Goal: Transaction & Acquisition: Subscribe to service/newsletter

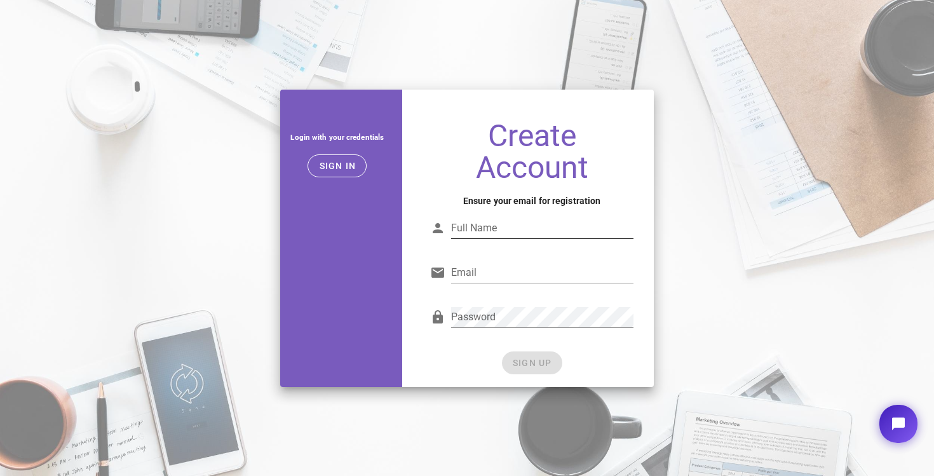
click at [495, 222] on input "Full Name" at bounding box center [542, 228] width 182 height 20
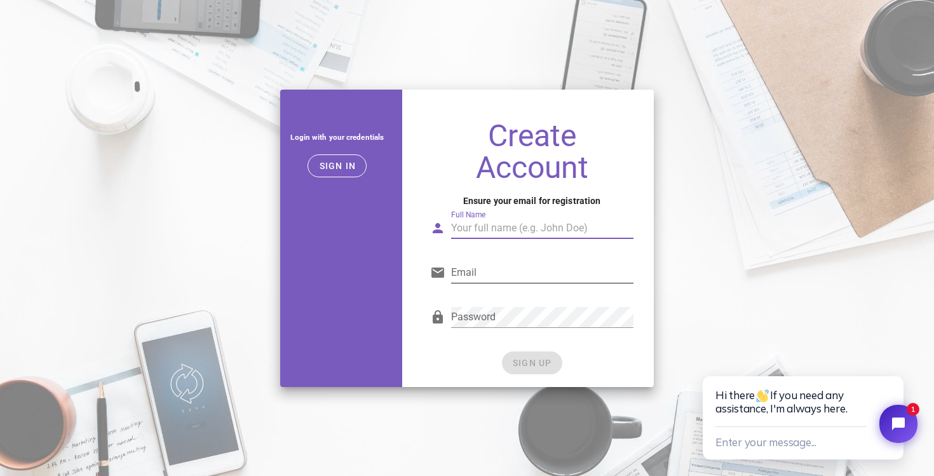
type input "Qubit Optimus"
click at [485, 277] on input "Email" at bounding box center [542, 272] width 182 height 20
type input "[EMAIL_ADDRESS][DOMAIN_NAME]"
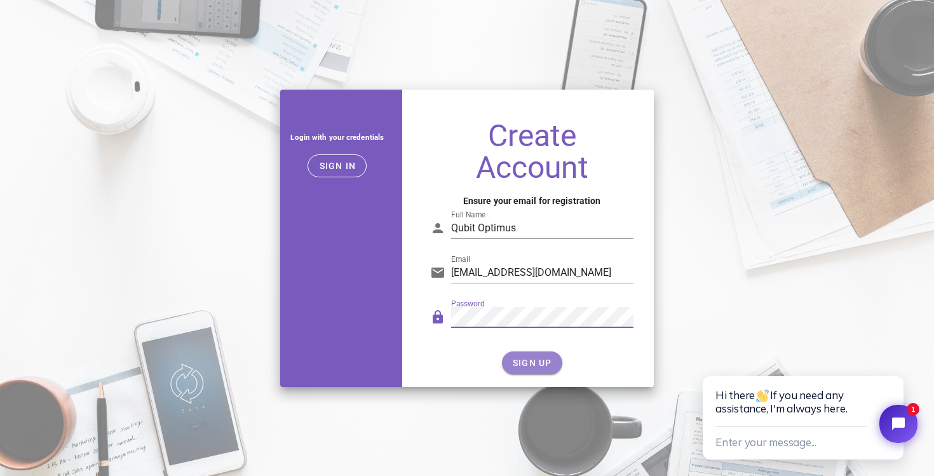
click at [529, 356] on button "SIGN UP" at bounding box center [532, 362] width 60 height 23
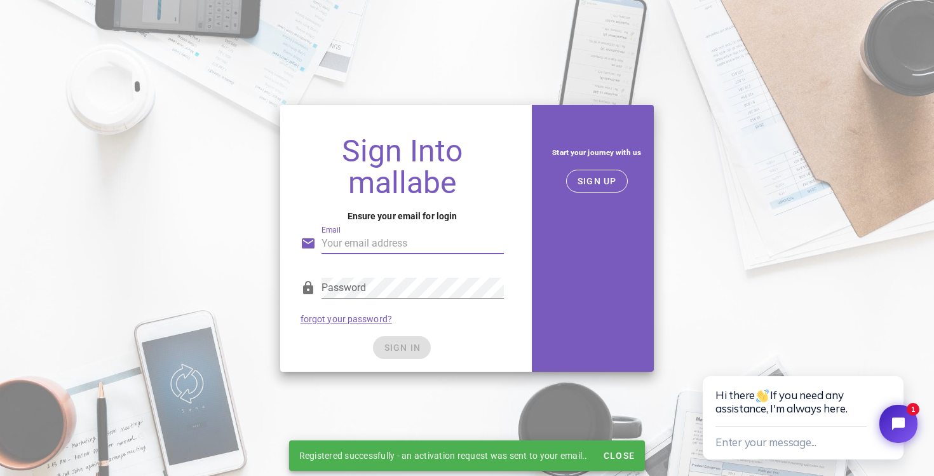
click at [390, 252] on input "Email" at bounding box center [413, 243] width 182 height 20
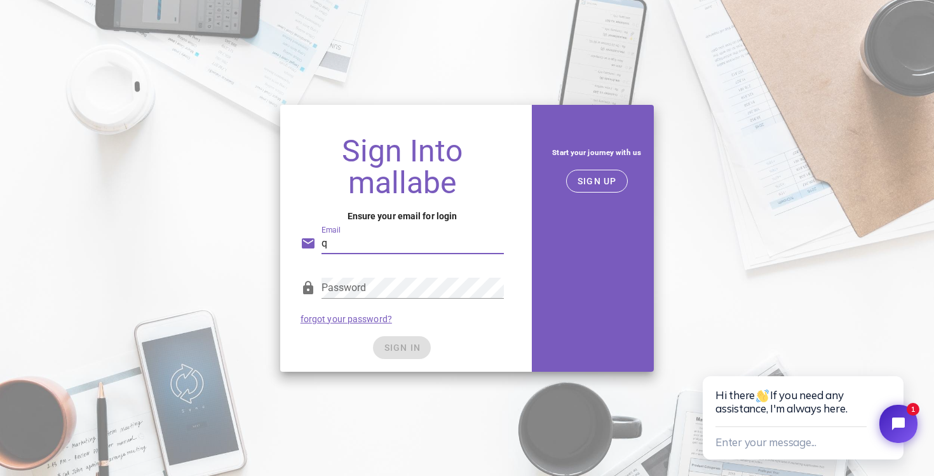
type input "qubitoptimus@gmail.com"
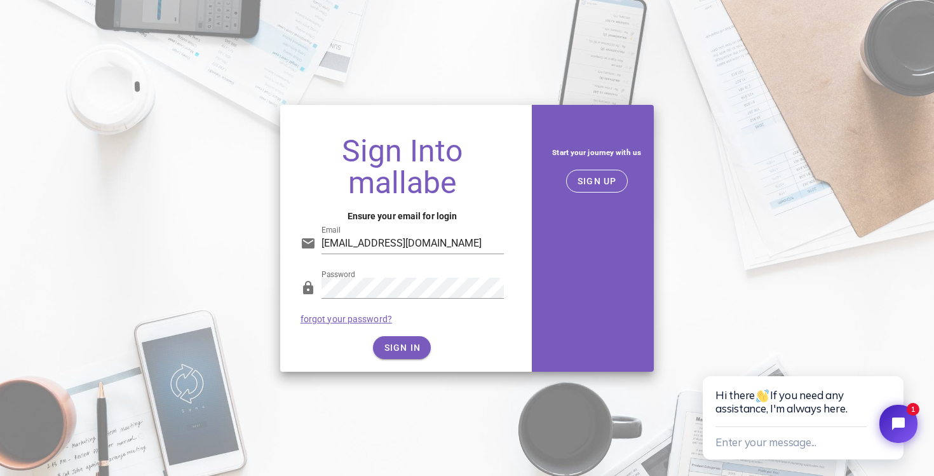
click at [441, 318] on div "Password forgot your password?" at bounding box center [402, 301] width 219 height 66
click at [391, 347] on span "SIGN IN" at bounding box center [401, 348] width 37 height 10
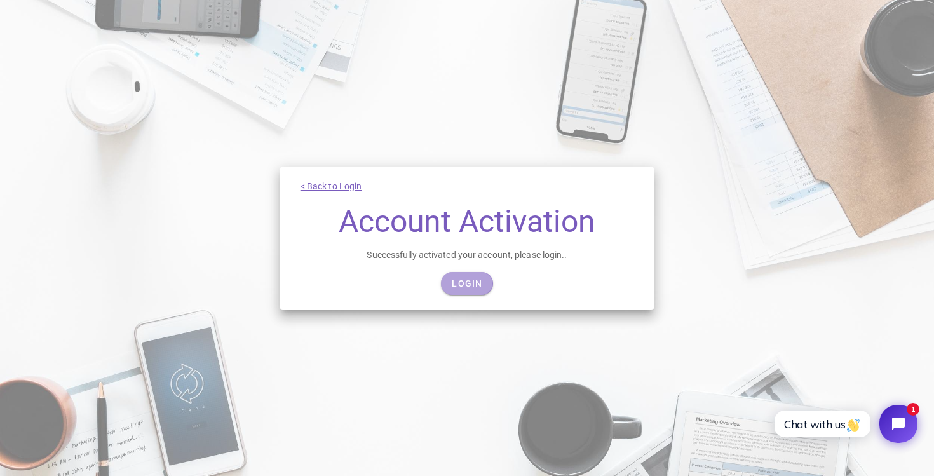
click at [482, 293] on link "Login" at bounding box center [466, 283] width 51 height 23
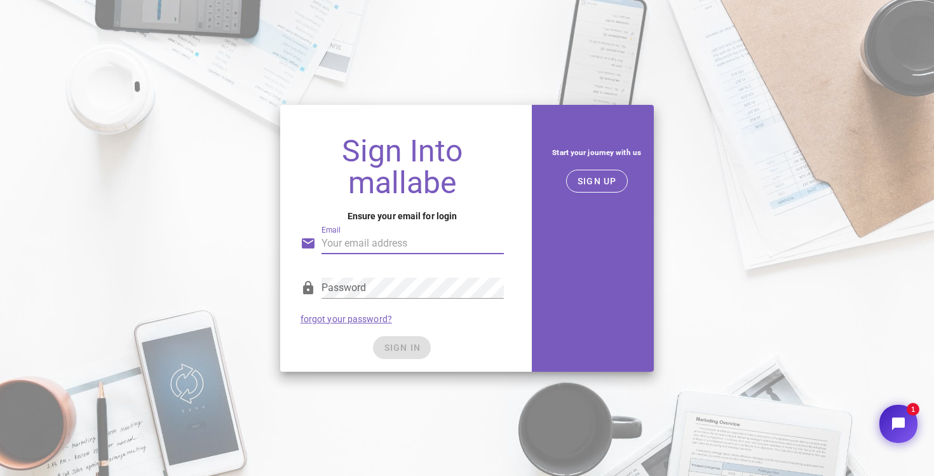
click at [386, 245] on input "Email" at bounding box center [413, 243] width 182 height 20
type input "qubitoptimus@gmail.com"
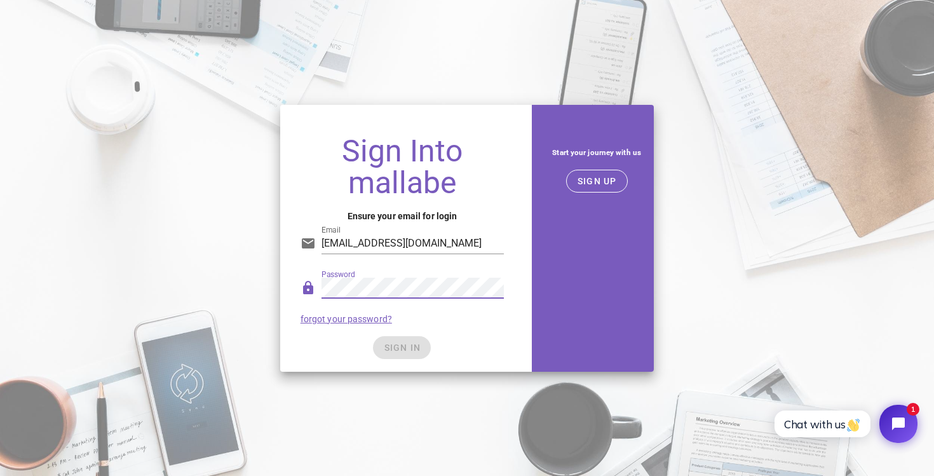
click at [444, 333] on form "Email qubitoptimus@gmail.com Password forgot your password? SIGN IN" at bounding box center [402, 287] width 203 height 144
click at [418, 345] on span "SIGN IN" at bounding box center [401, 348] width 37 height 10
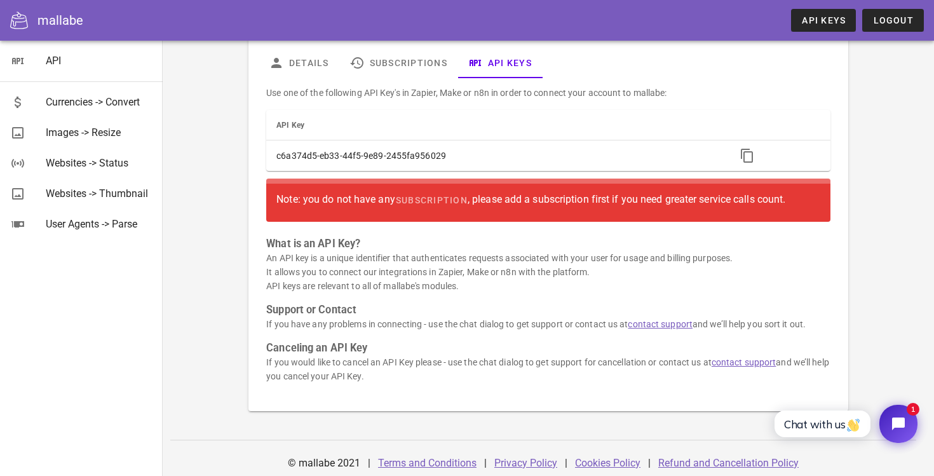
scroll to position [71, 0]
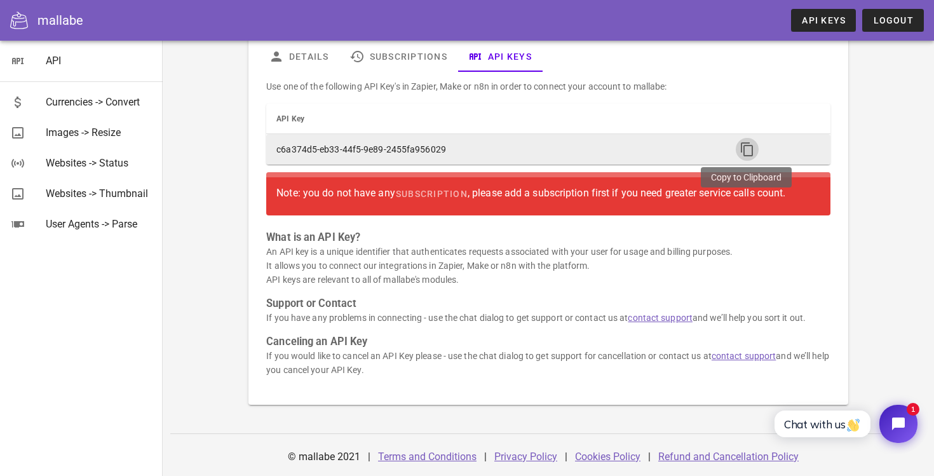
click at [741, 150] on icon "button" at bounding box center [747, 149] width 15 height 15
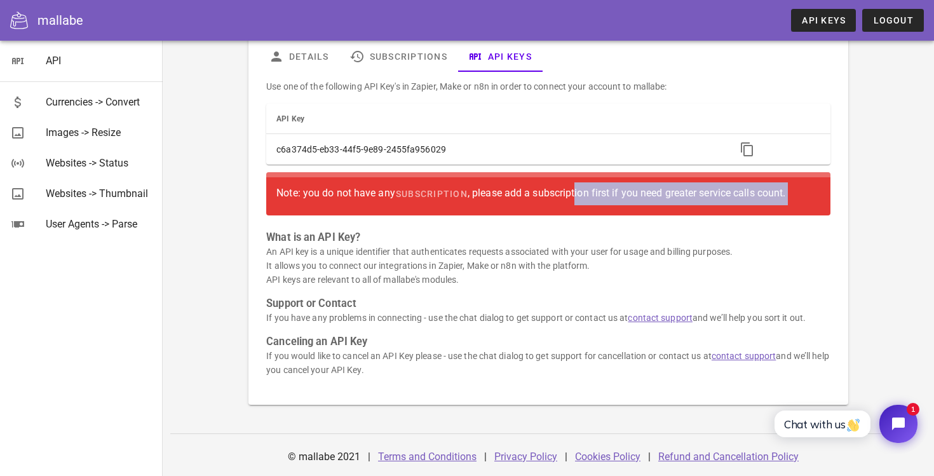
drag, startPoint x: 577, startPoint y: 199, endPoint x: 927, endPoint y: 219, distance: 350.8
click at [929, 219] on div "Account Details Subscriptions API Keys Use one of the following API Key's in Za…" at bounding box center [549, 223] width 772 height 506
click at [278, 222] on div "Use one of the following API Key's in Zapier, Make or n8n in order to connect y…" at bounding box center [548, 233] width 579 height 323
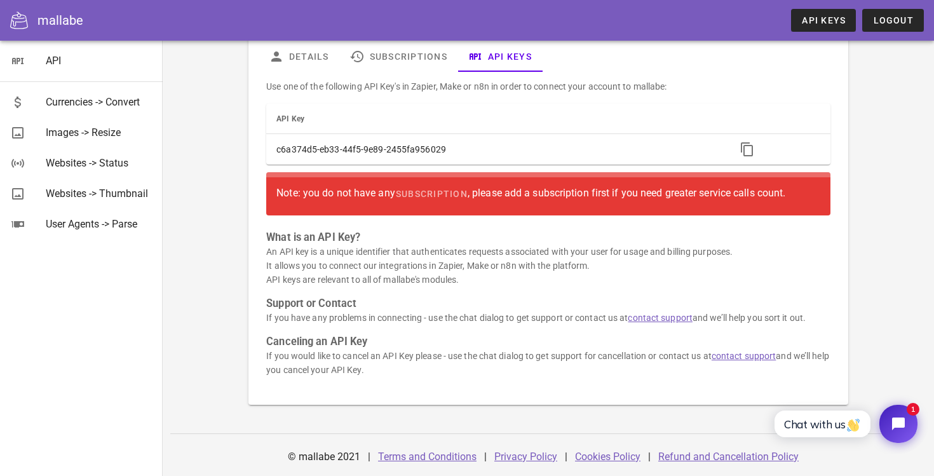
scroll to position [0, 0]
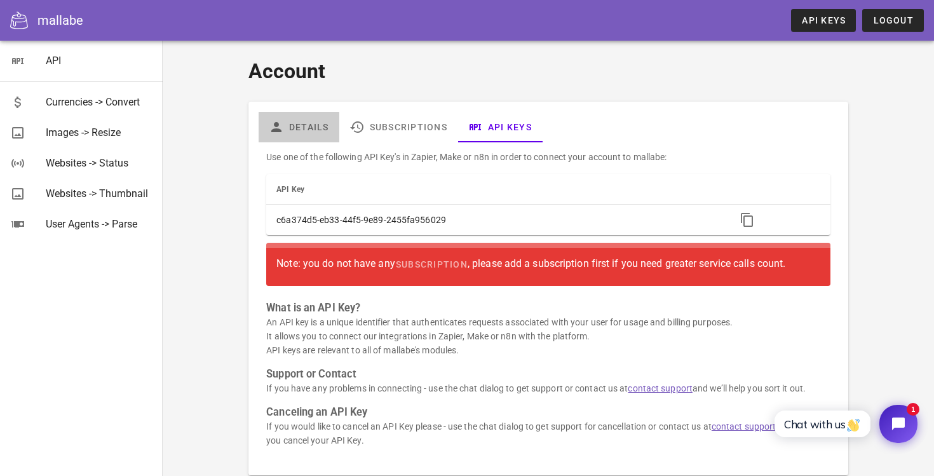
click at [313, 134] on link "Details" at bounding box center [299, 127] width 81 height 31
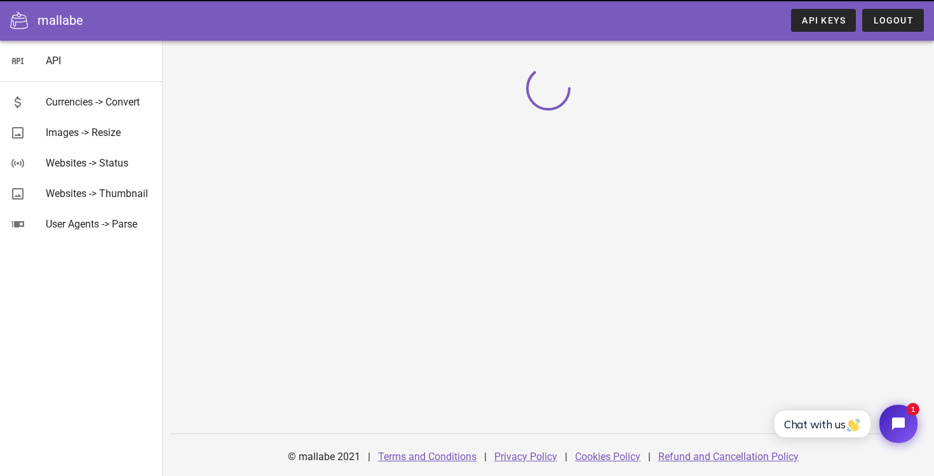
click at [313, 134] on div at bounding box center [548, 113] width 753 height 144
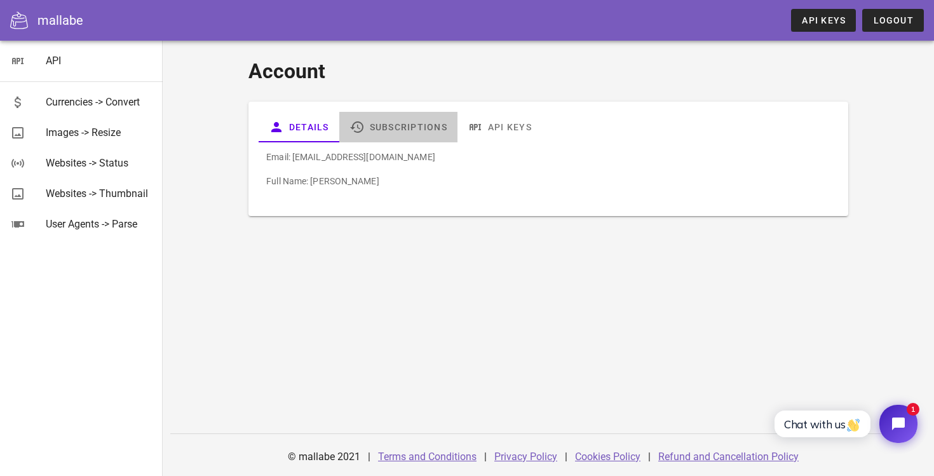
click at [405, 129] on link "Subscriptions" at bounding box center [398, 127] width 118 height 31
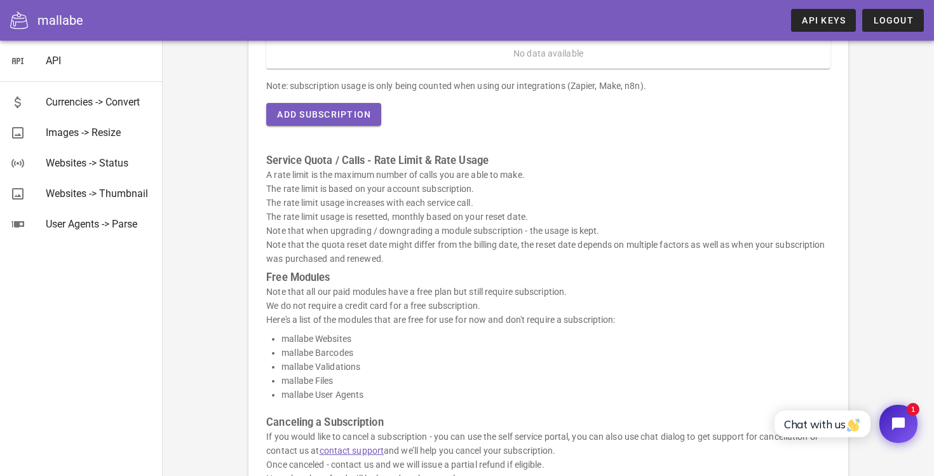
scroll to position [164, 0]
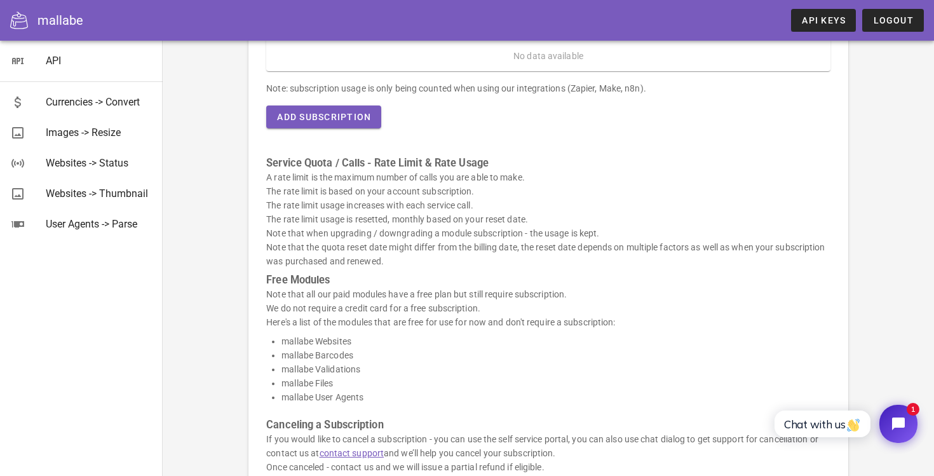
click at [314, 292] on p "Note that all our paid modules have a free plan but still require subscription.…" at bounding box center [548, 308] width 564 height 42
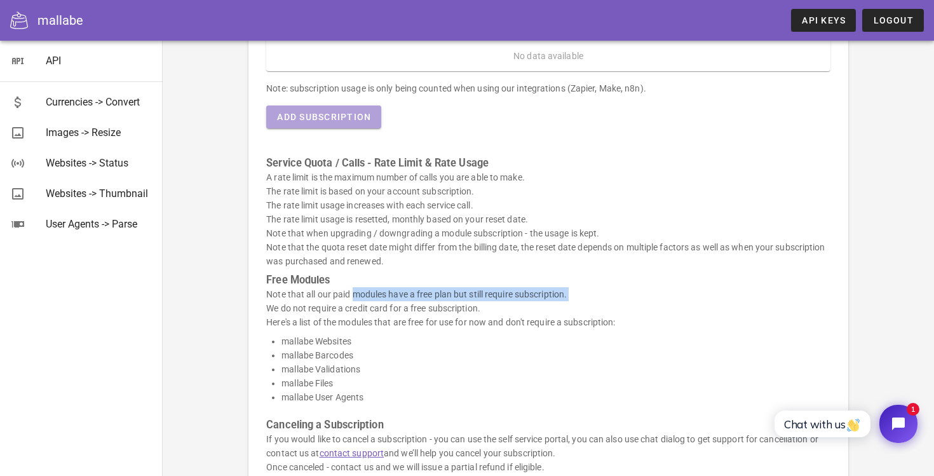
click at [307, 121] on span "Add Subscription" at bounding box center [323, 117] width 95 height 10
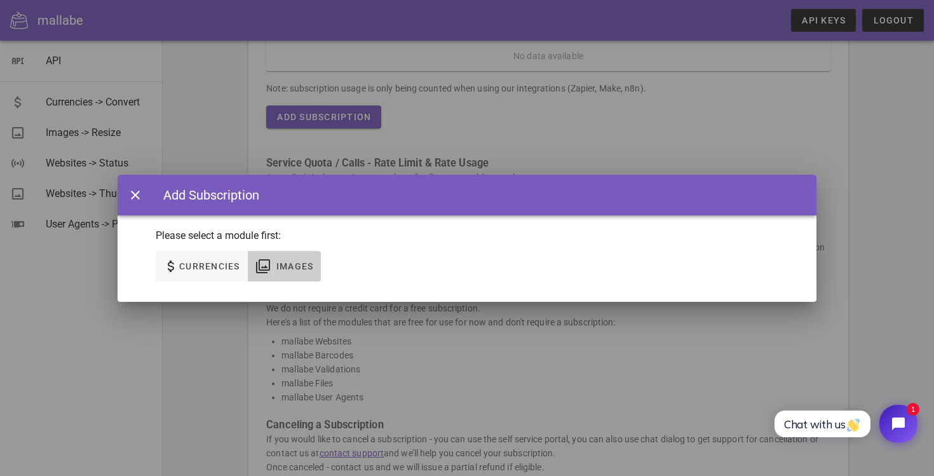
click at [297, 265] on span "Images" at bounding box center [295, 266] width 38 height 10
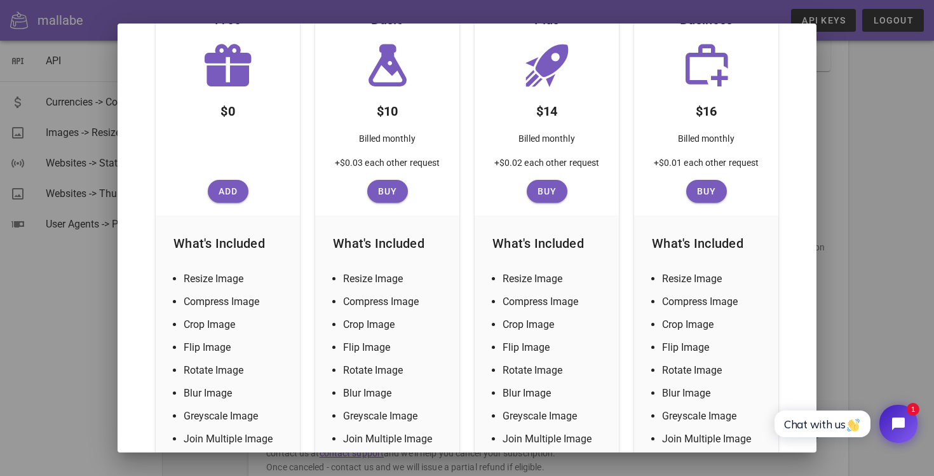
scroll to position [177, 0]
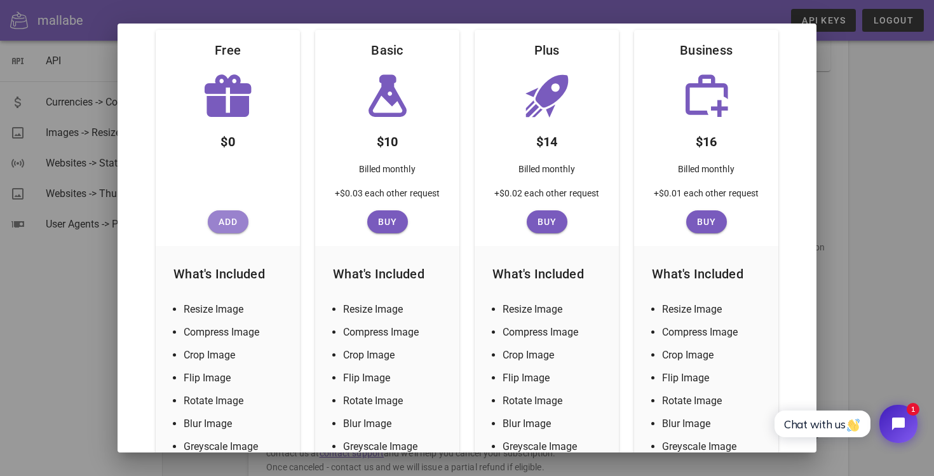
click at [216, 218] on span "Add" at bounding box center [228, 222] width 31 height 10
